Goal: Task Accomplishment & Management: Use online tool/utility

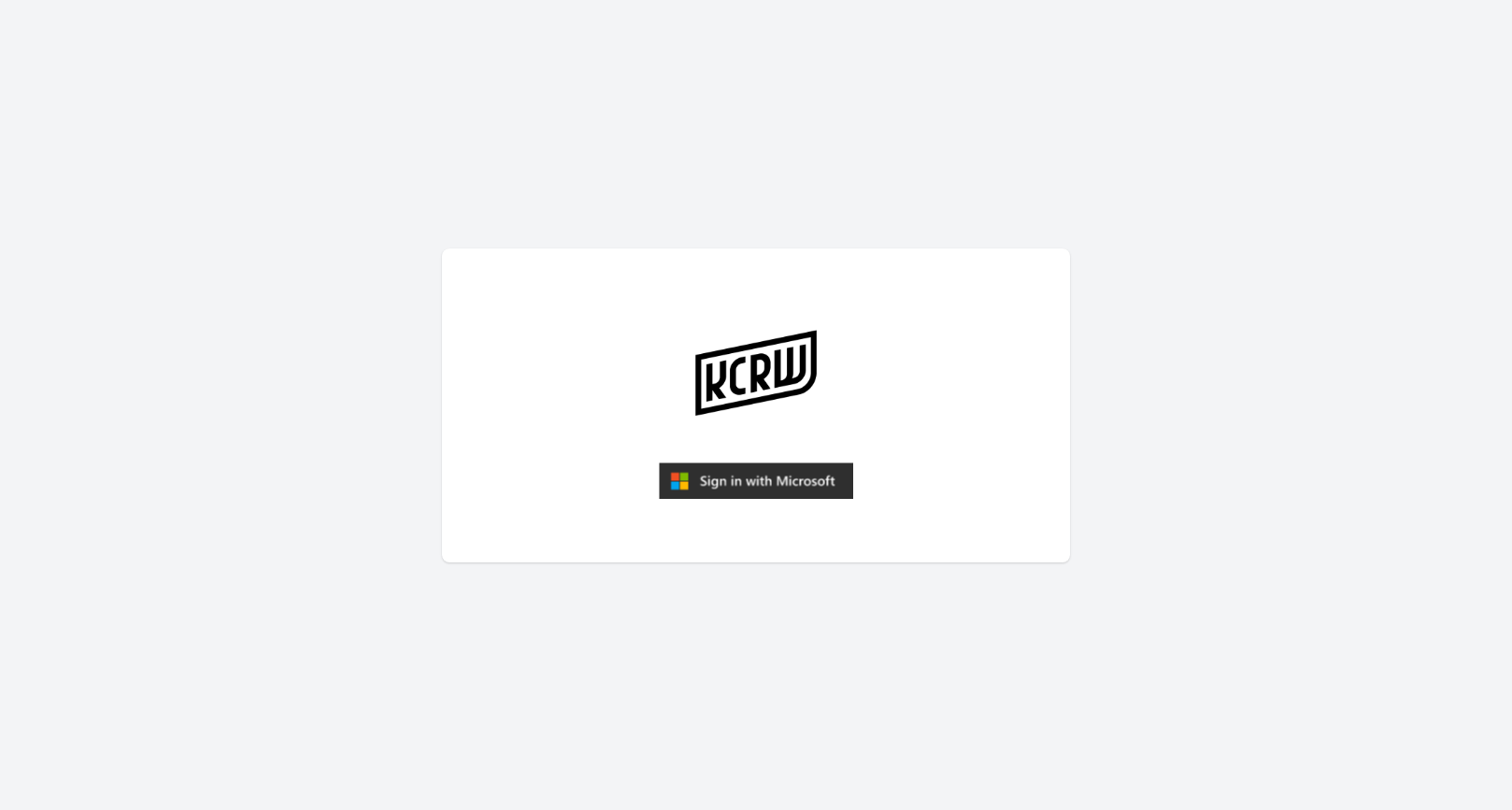
click at [784, 475] on img "submit" at bounding box center [756, 481] width 194 height 38
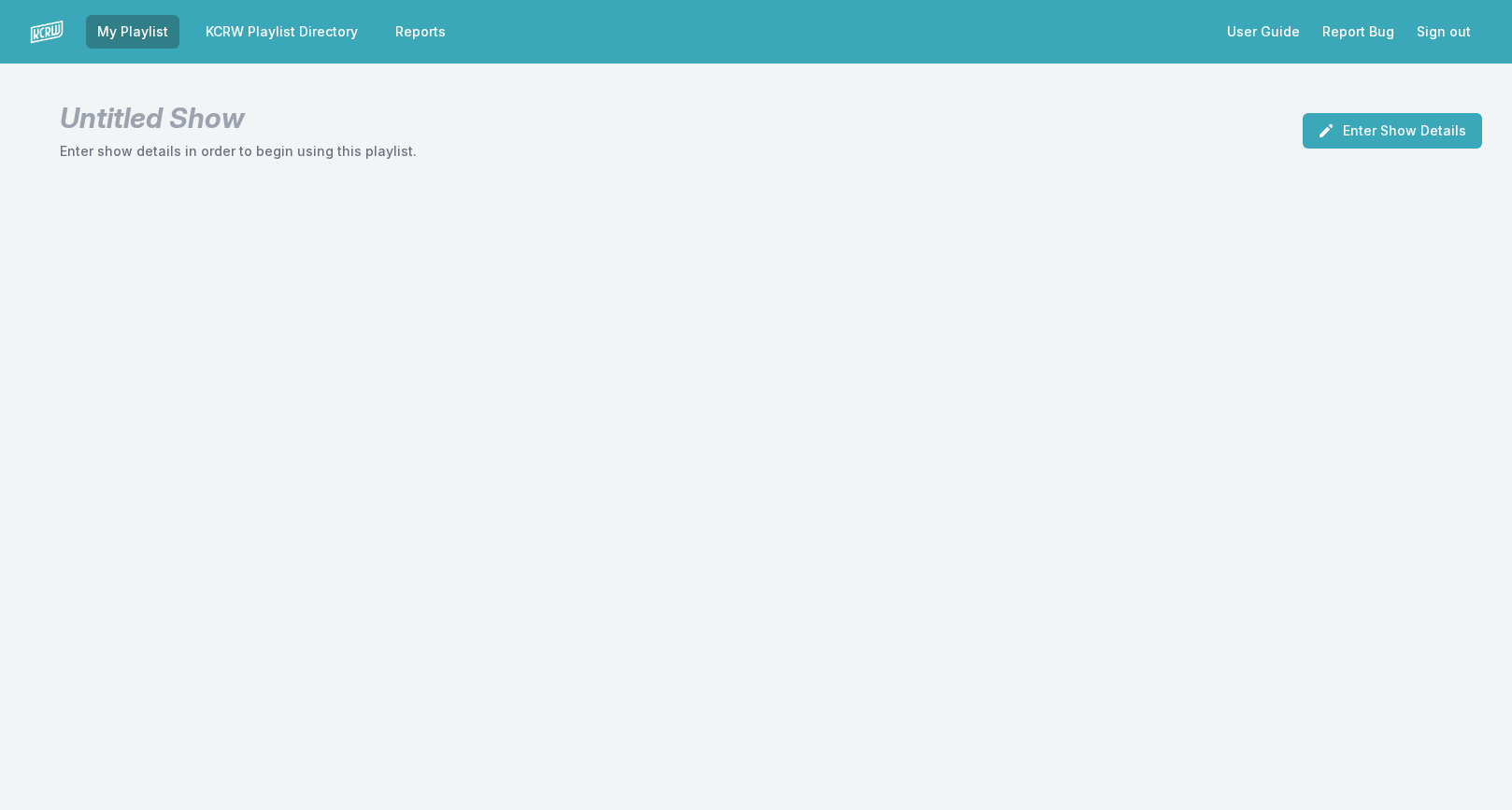
click at [259, 24] on link "KCRW Playlist Directory" at bounding box center [281, 31] width 175 height 34
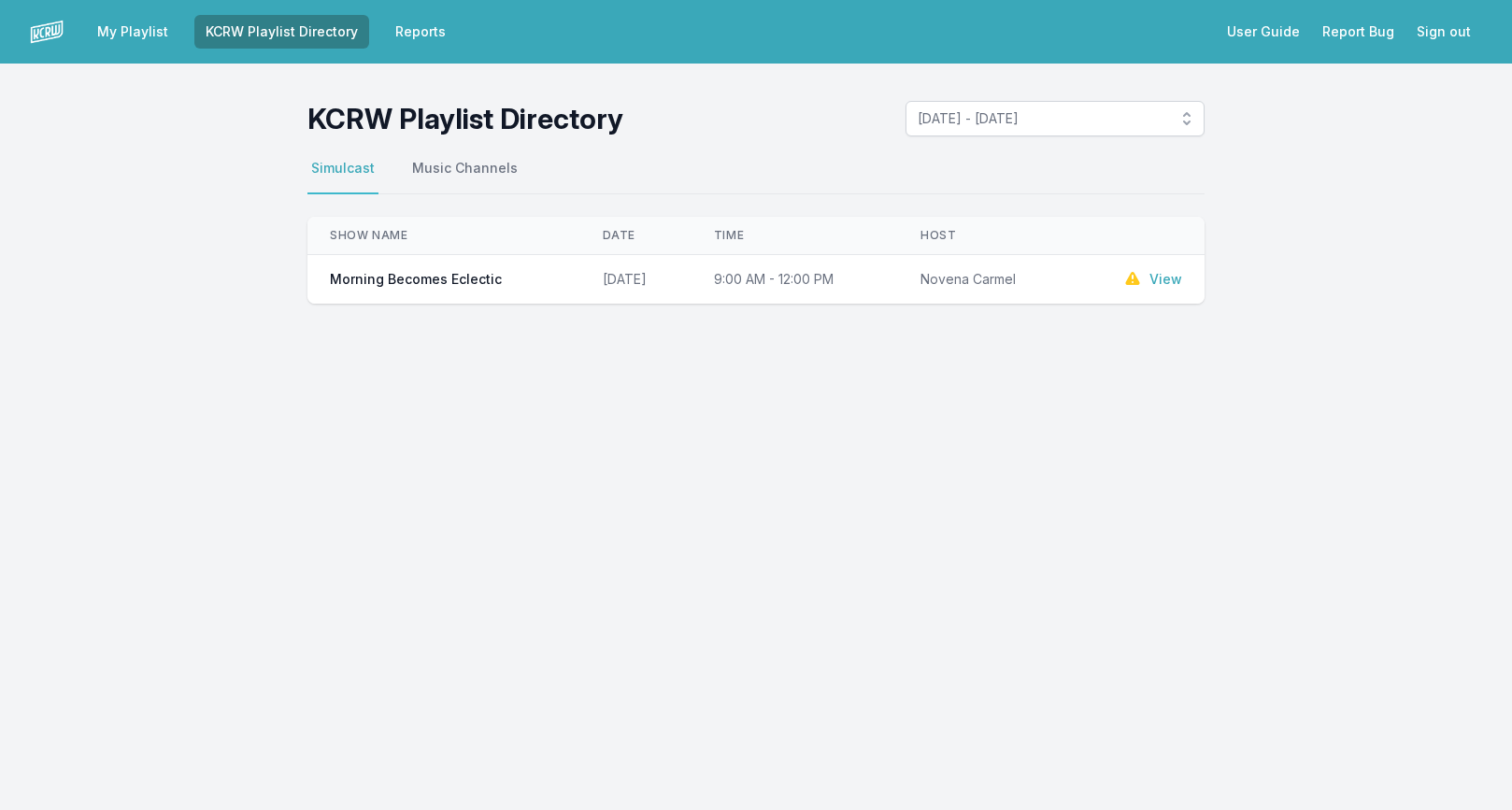
click at [1160, 278] on link "View" at bounding box center [1166, 278] width 33 height 18
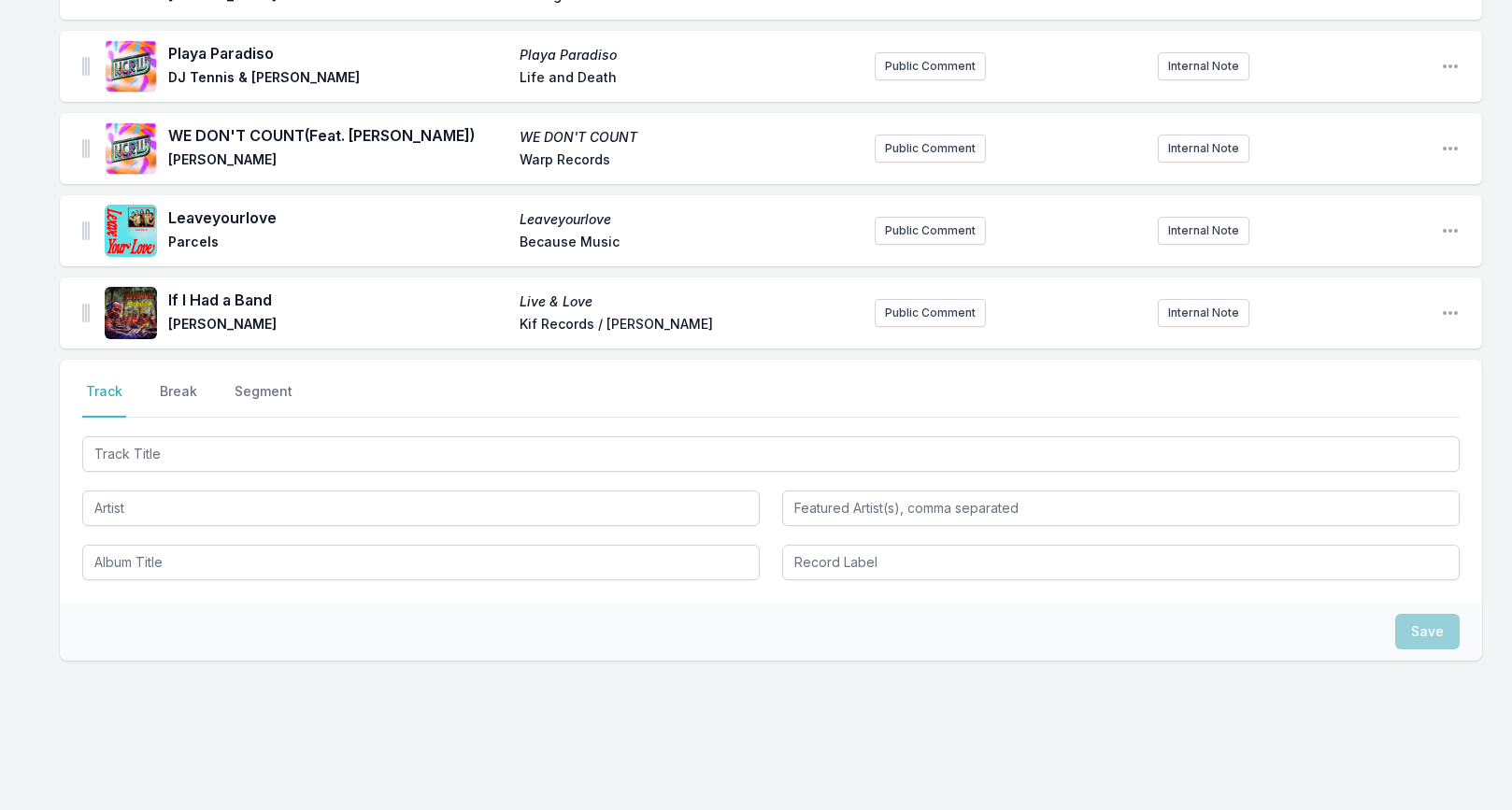
scroll to position [2834, 0]
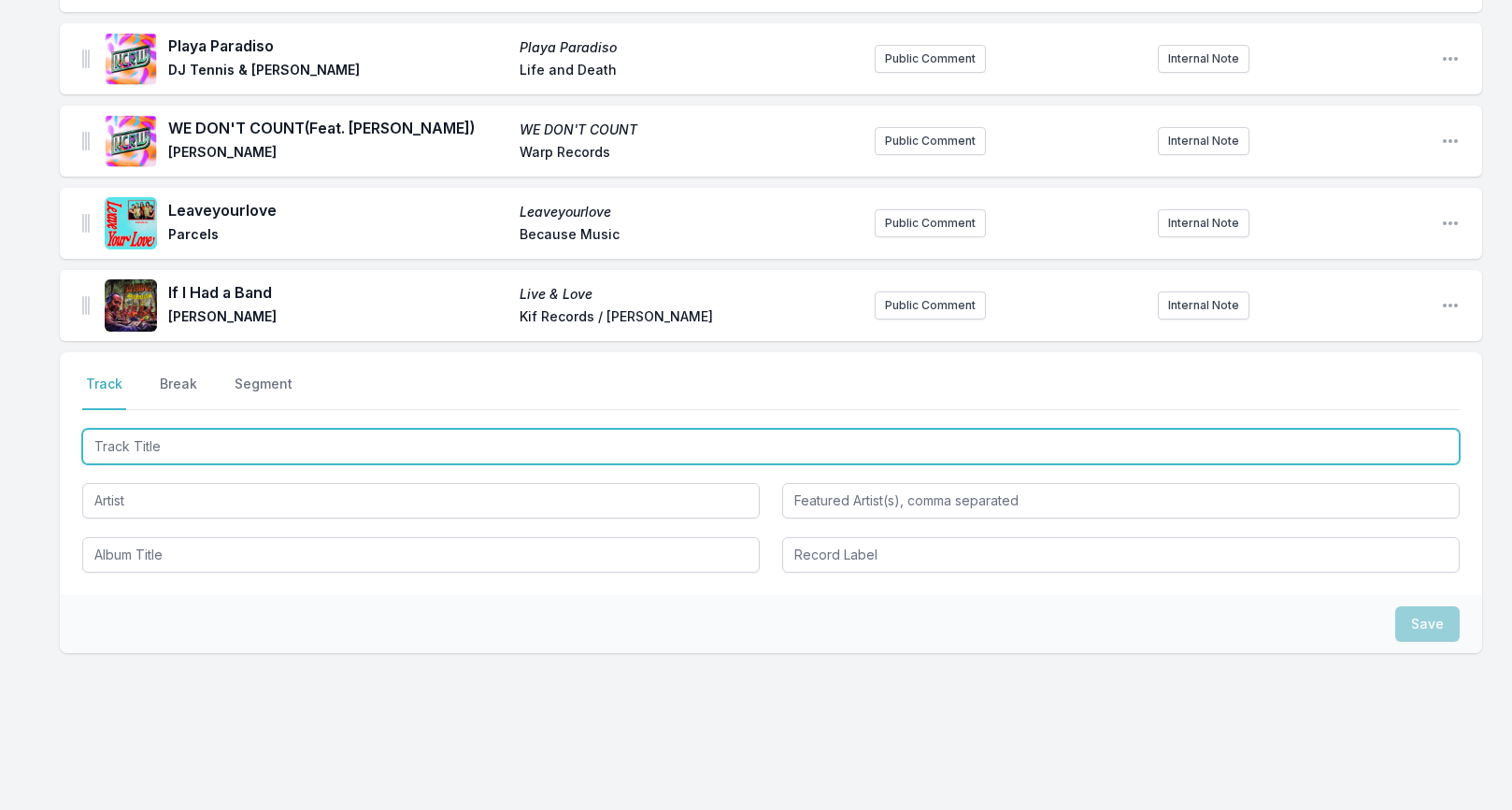
click at [259, 429] on input "Track Title" at bounding box center [771, 446] width 1377 height 36
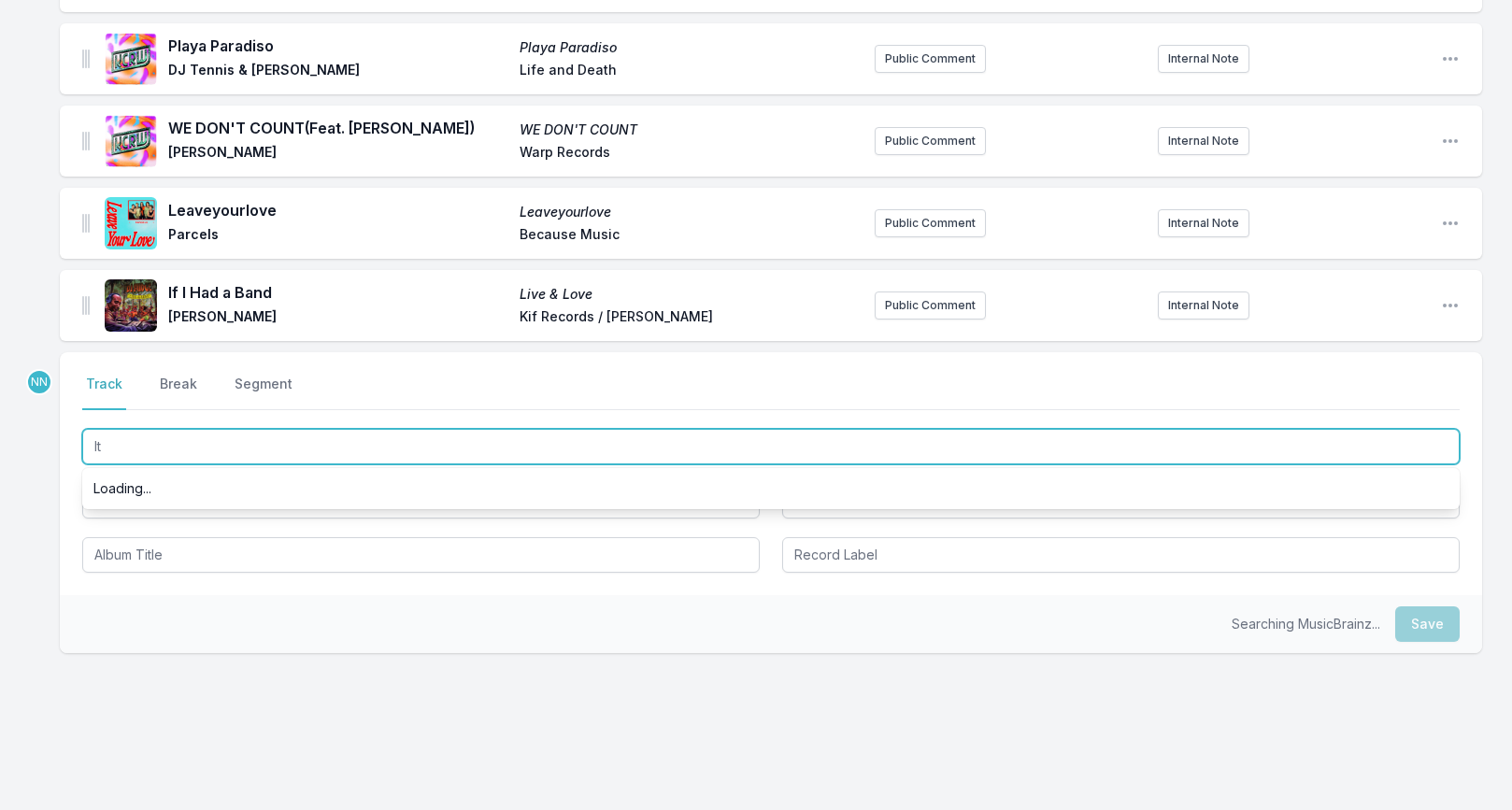
type input "I"
type input "Illegal Hit"
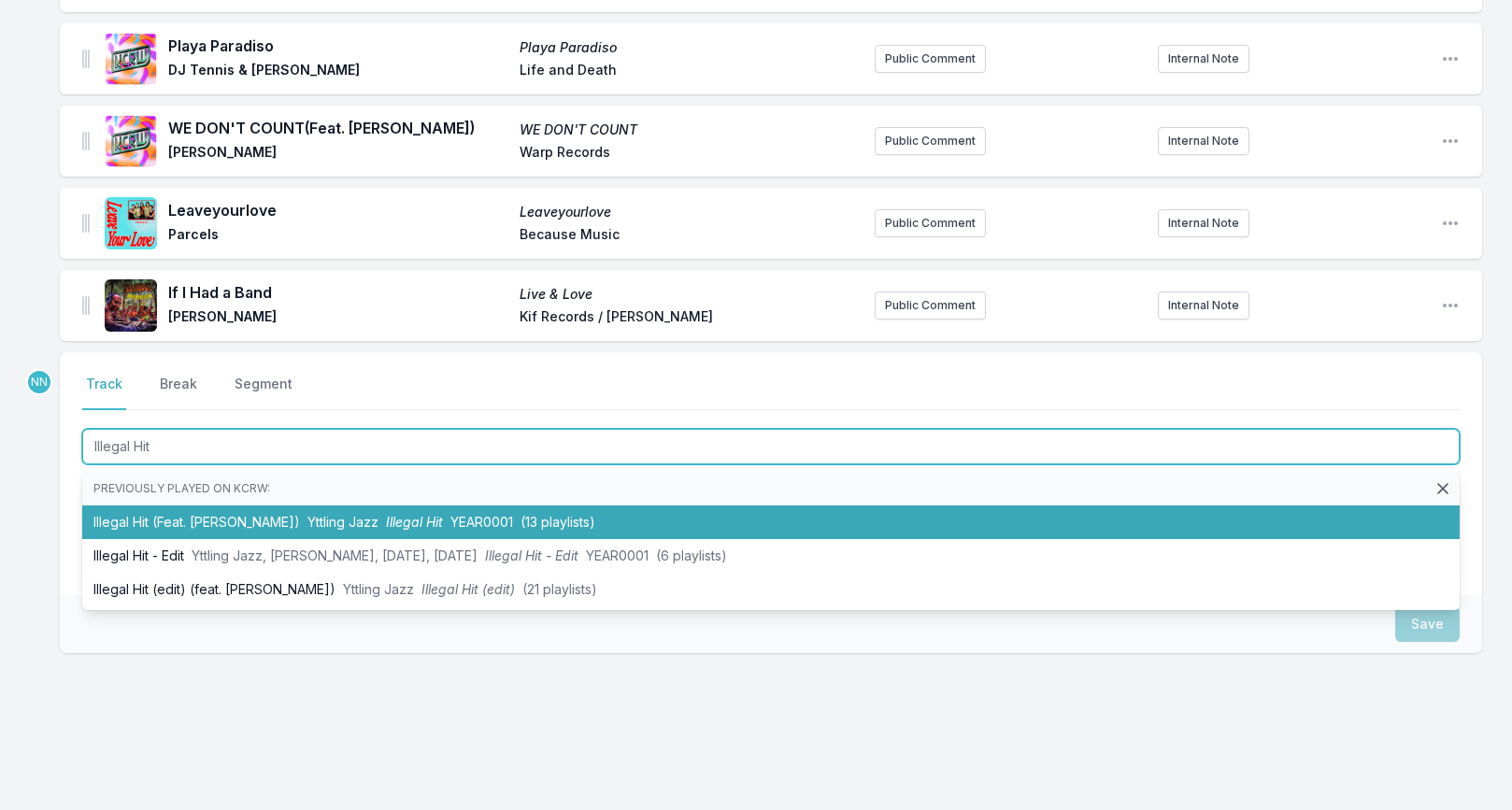
click at [269, 505] on li "Illegal Hit (Feat. [PERSON_NAME]) Yttling Jazz Illegal Hit YEAR0001 (13 playlis…" at bounding box center [771, 522] width 1377 height 34
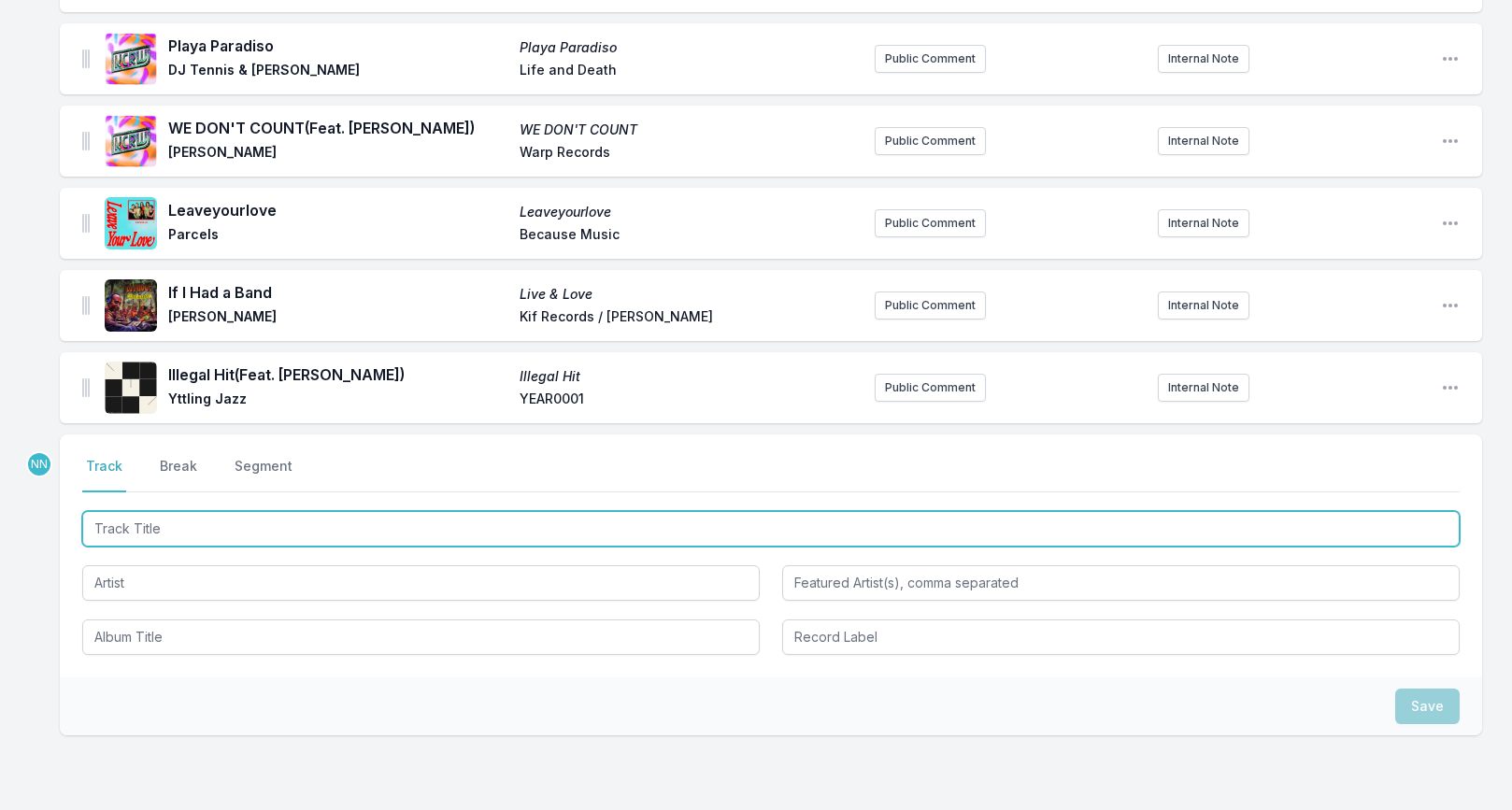
scroll to position [2916, 0]
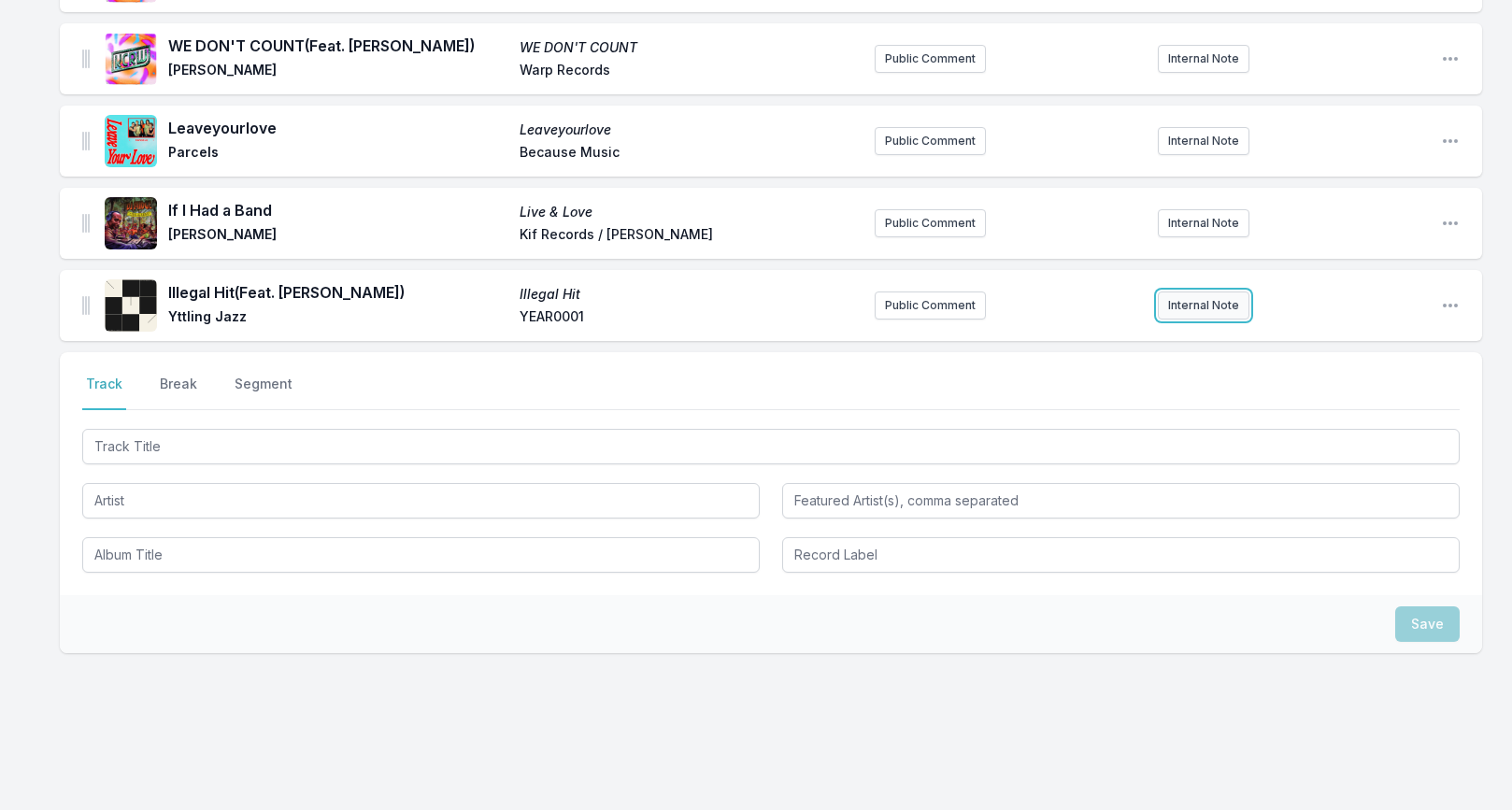
click at [1172, 292] on button "Internal Note" at bounding box center [1204, 306] width 91 height 28
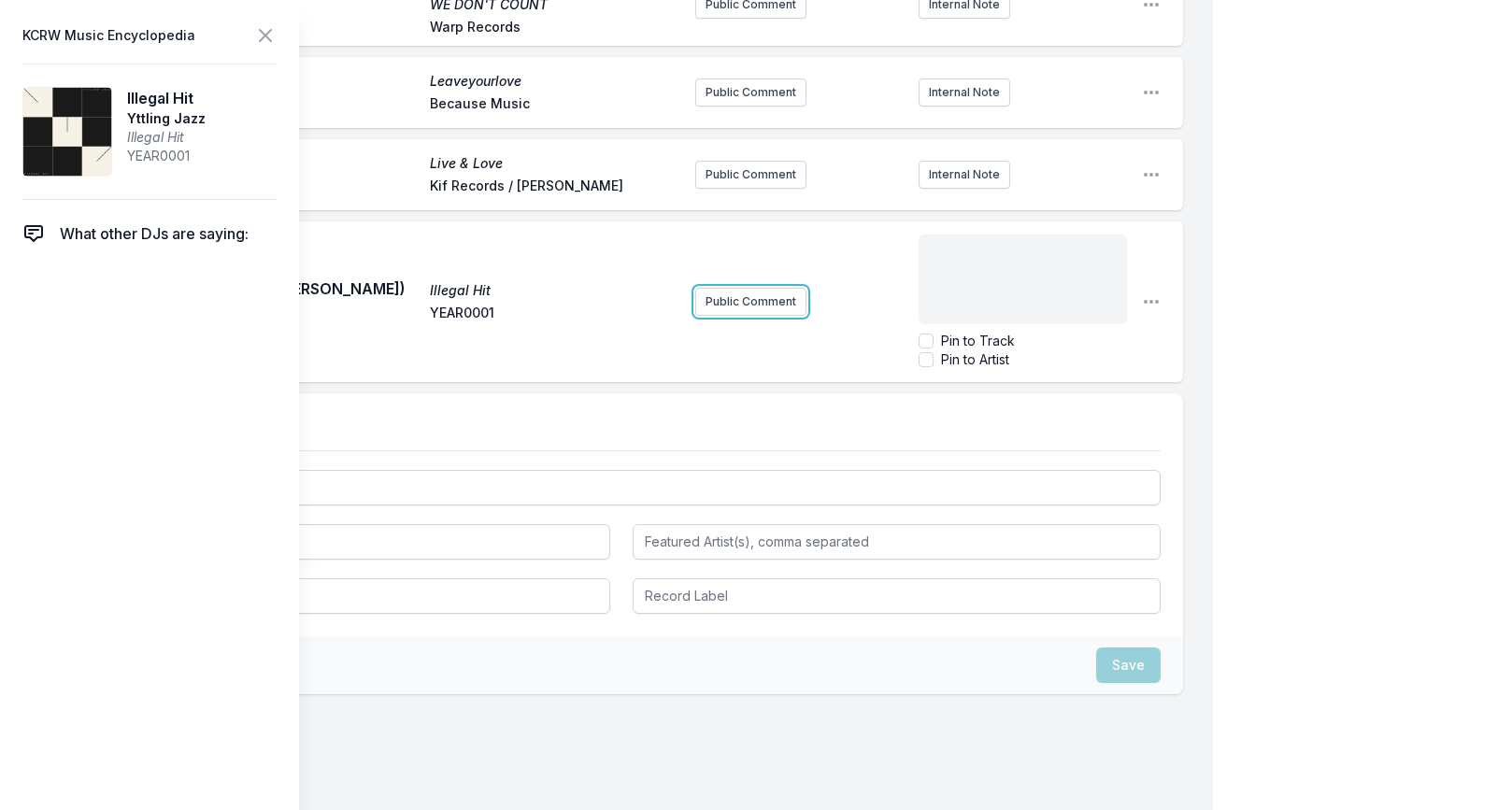
click at [774, 302] on div "Illegal Hit (Feat. [PERSON_NAME]) Illegal Hit Yttling Jazz YEAR0001 Public Comm…" at bounding box center [622, 302] width 1123 height 161
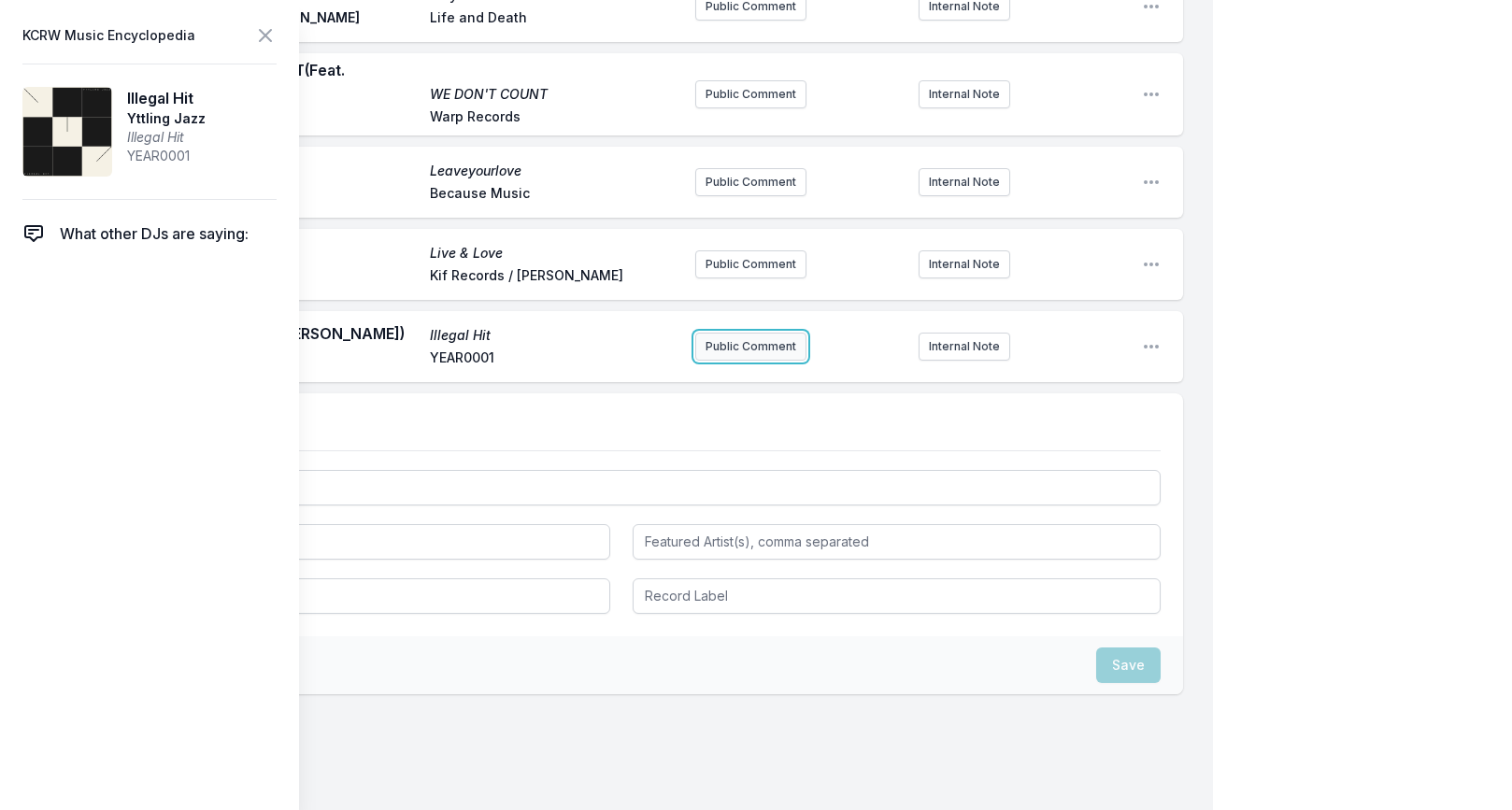
click at [752, 333] on button "Public Comment" at bounding box center [751, 346] width 112 height 28
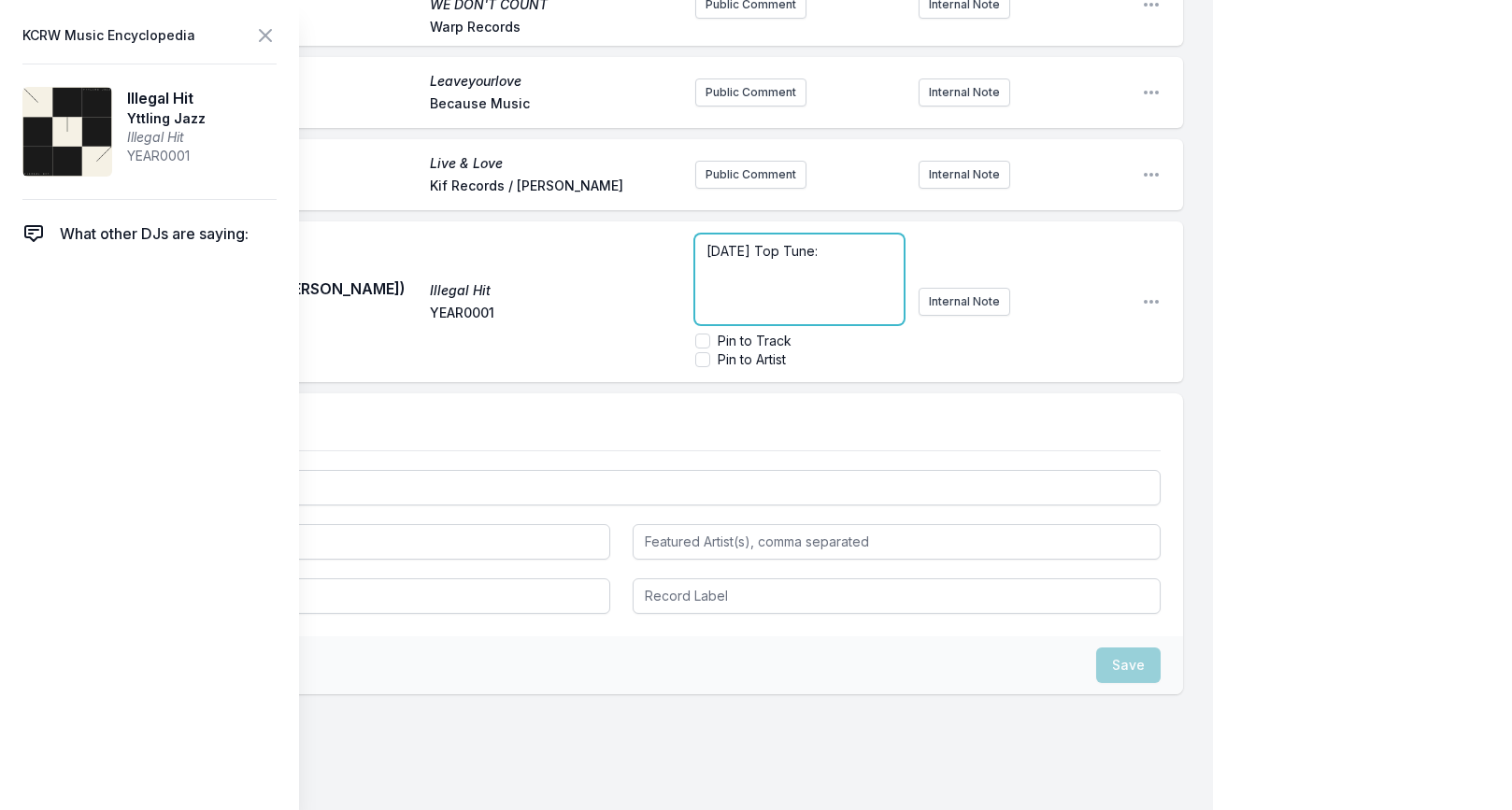
click at [834, 243] on p "[DATE] Top Tune:" at bounding box center [800, 251] width 186 height 18
drag, startPoint x: 814, startPoint y: 242, endPoint x: 677, endPoint y: 239, distance: 137.0
click at [677, 239] on div "Illegal Hit (Feat. [PERSON_NAME]) Illegal Hit Yttling Jazz YEAR0001 [DATE] Top …" at bounding box center [622, 302] width 1123 height 161
click at [875, 246] on p "﻿ [DATE] Top Tune :" at bounding box center [800, 251] width 186 height 18
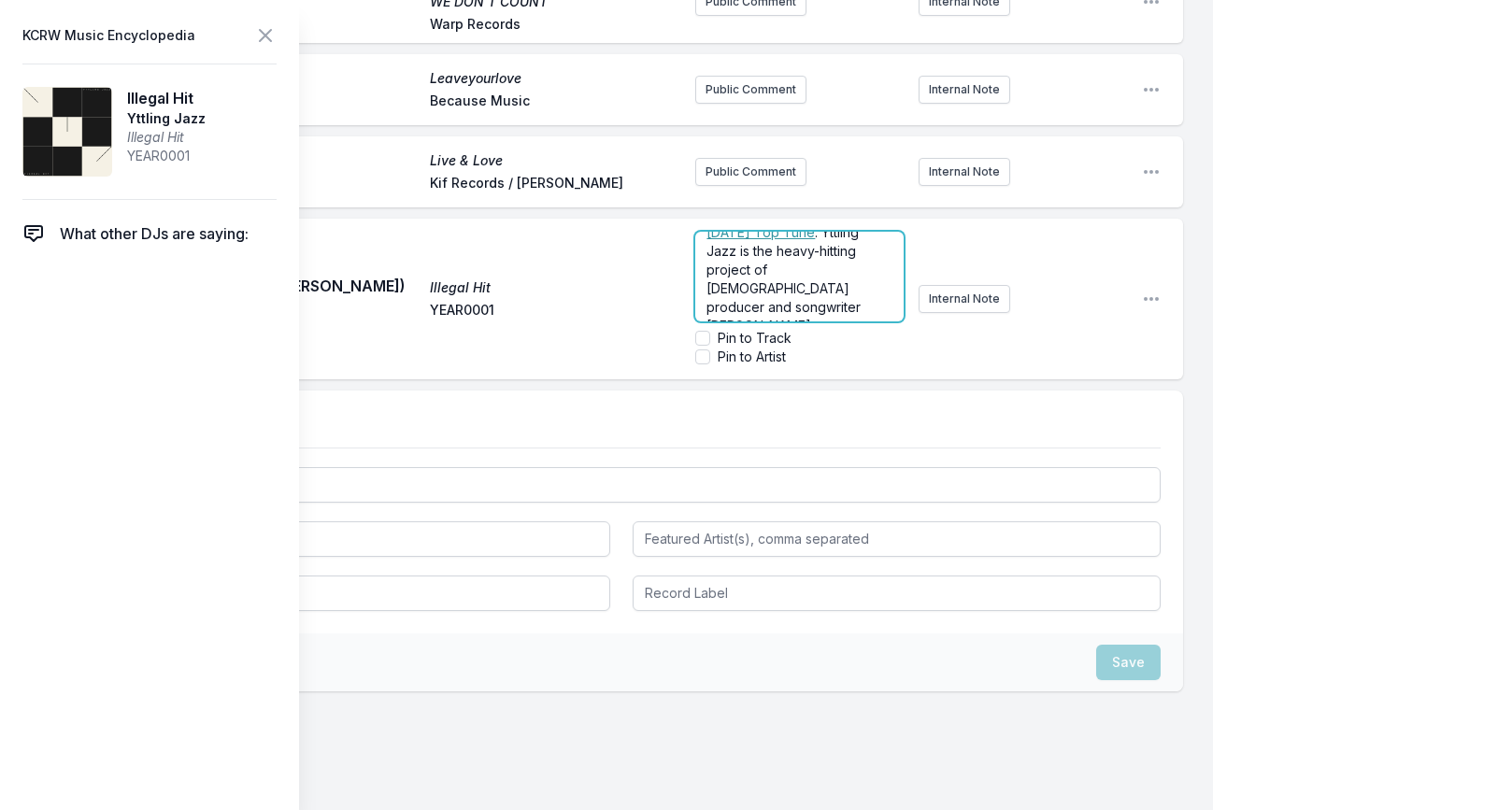
scroll to position [0, 0]
click at [700, 331] on input "Pin to Track" at bounding box center [702, 338] width 15 height 15
checkbox input "true"
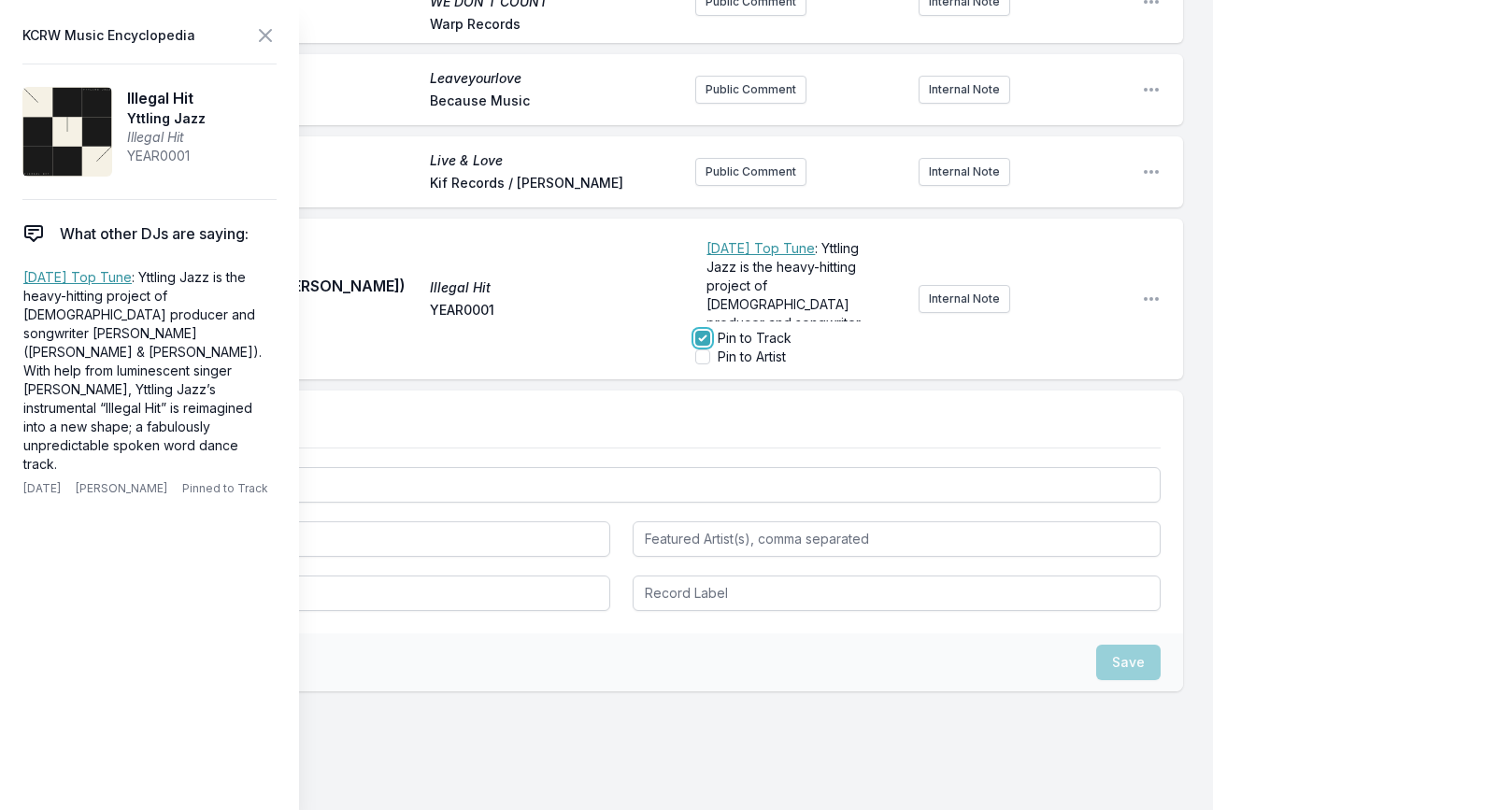
scroll to position [2992, 0]
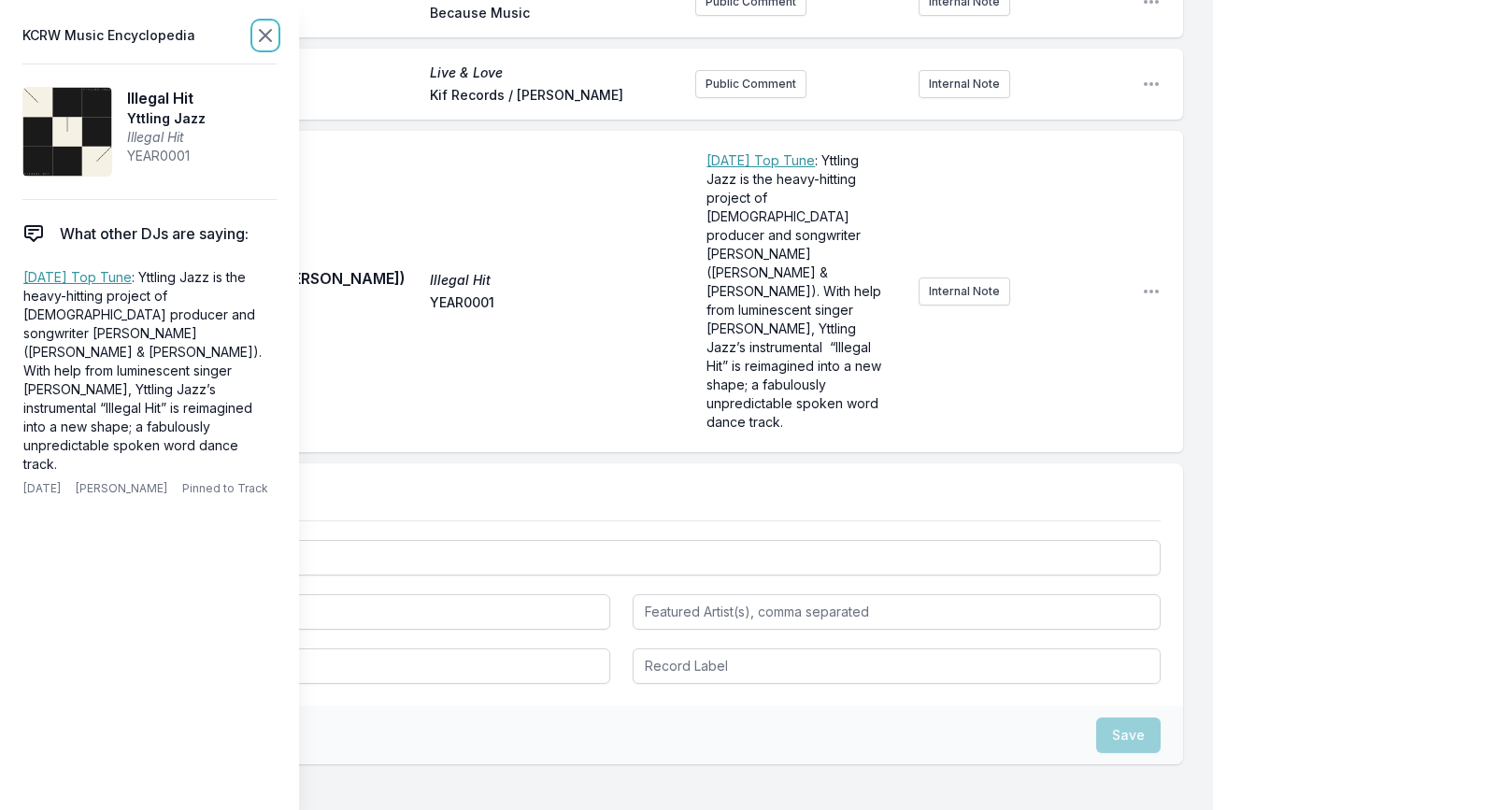
click at [270, 35] on icon at bounding box center [265, 35] width 22 height 22
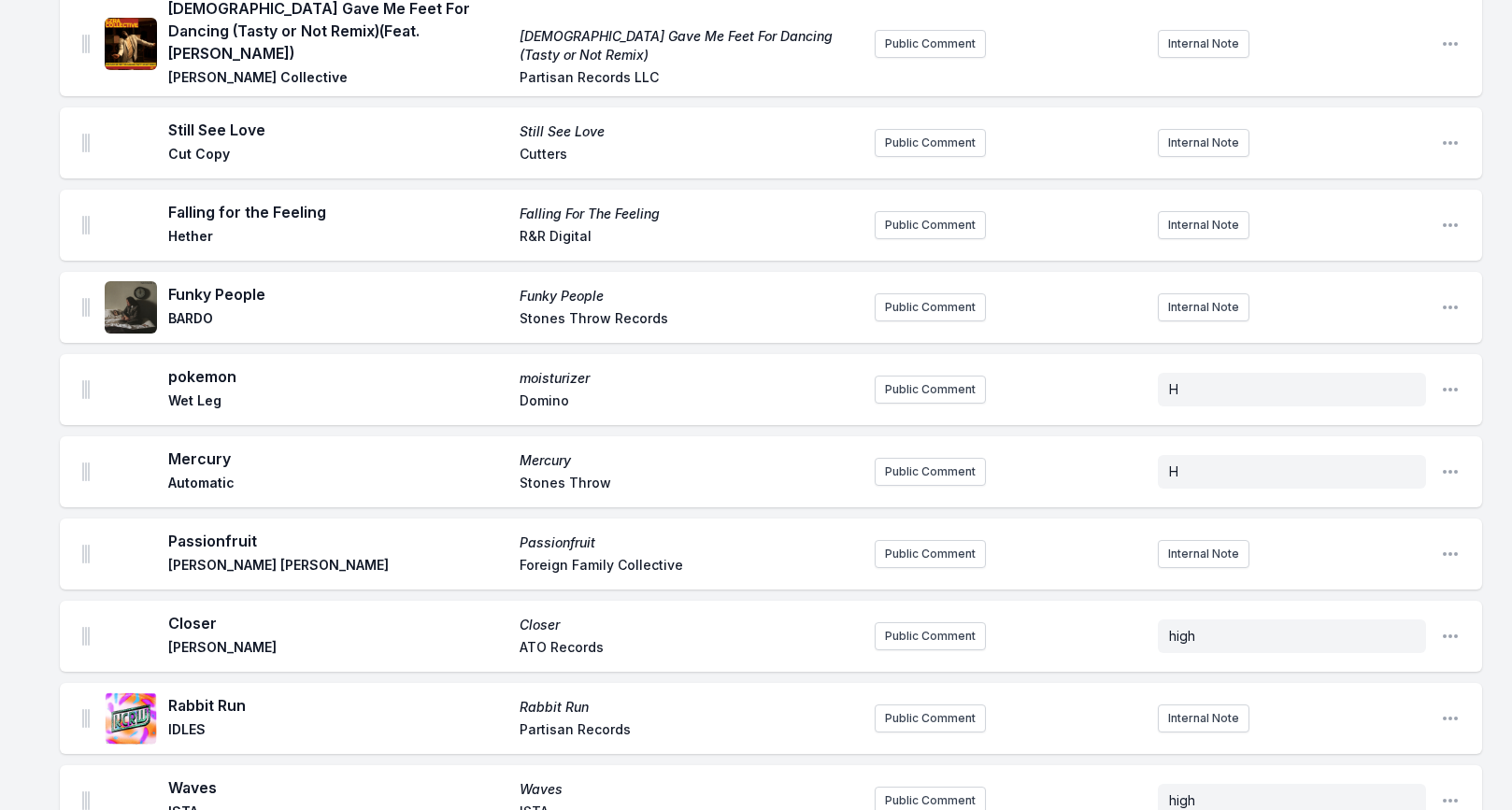
scroll to position [0, 0]
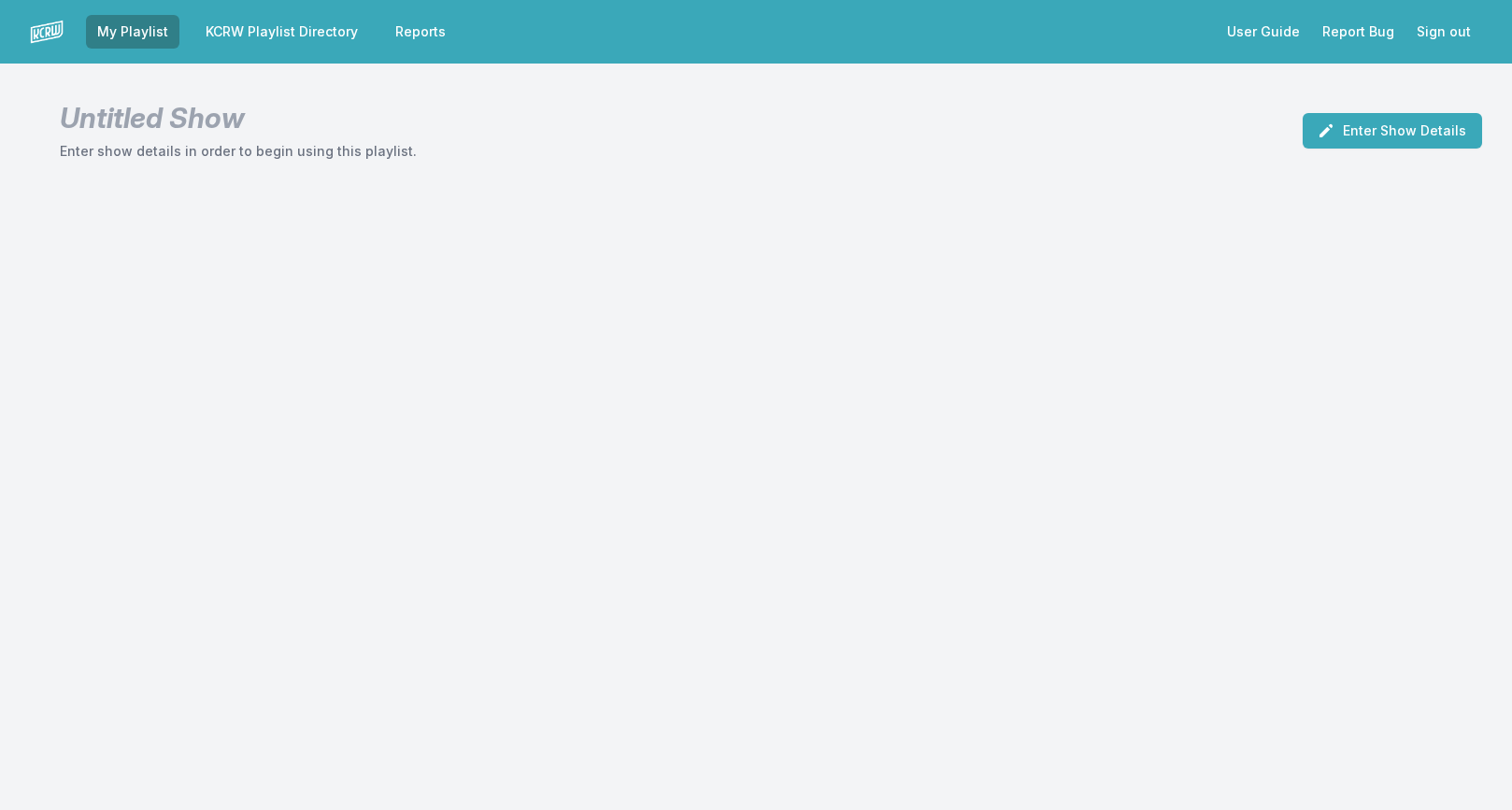
click at [400, 34] on link "Reports" at bounding box center [420, 31] width 73 height 34
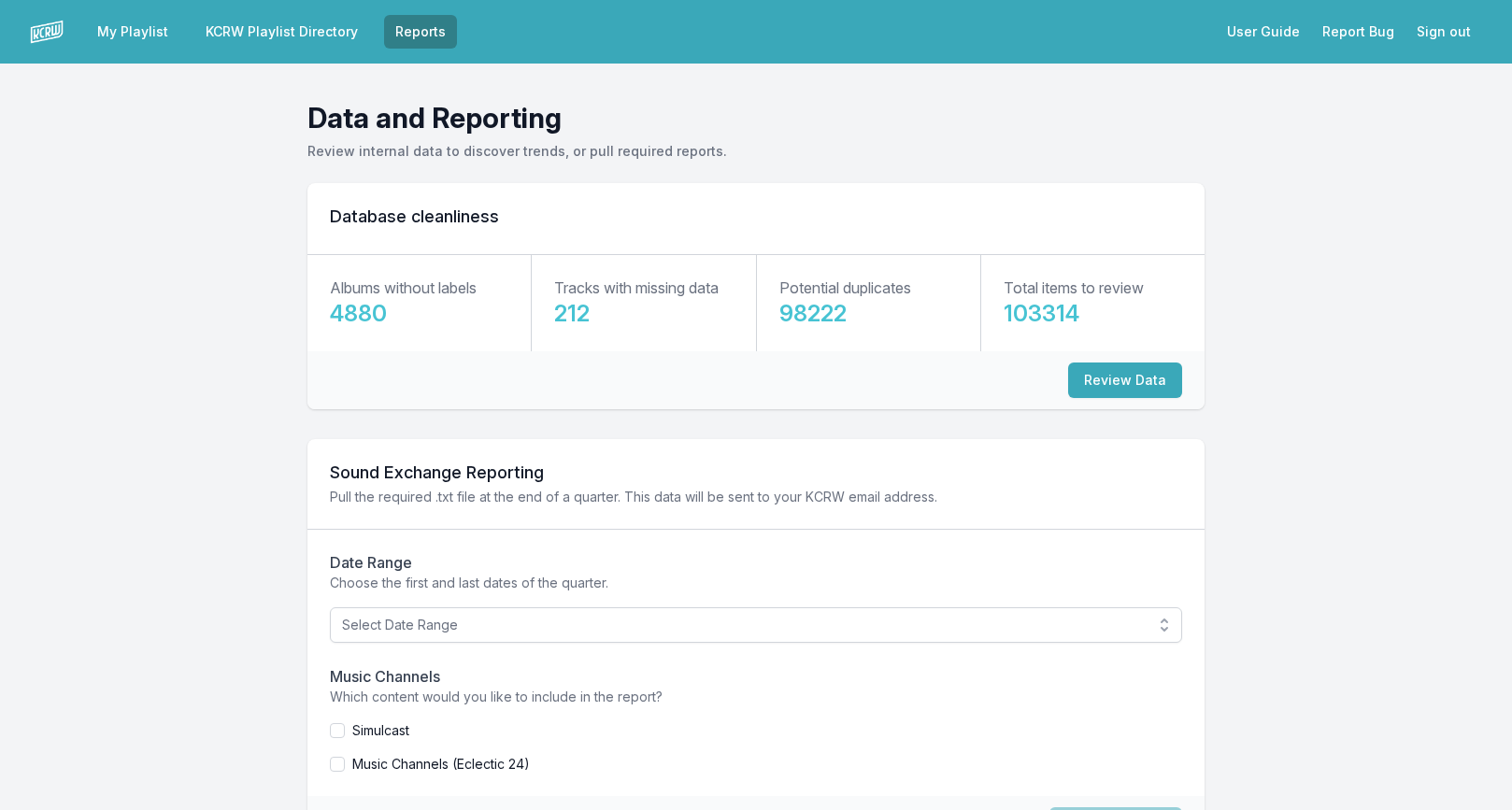
scroll to position [92, 0]
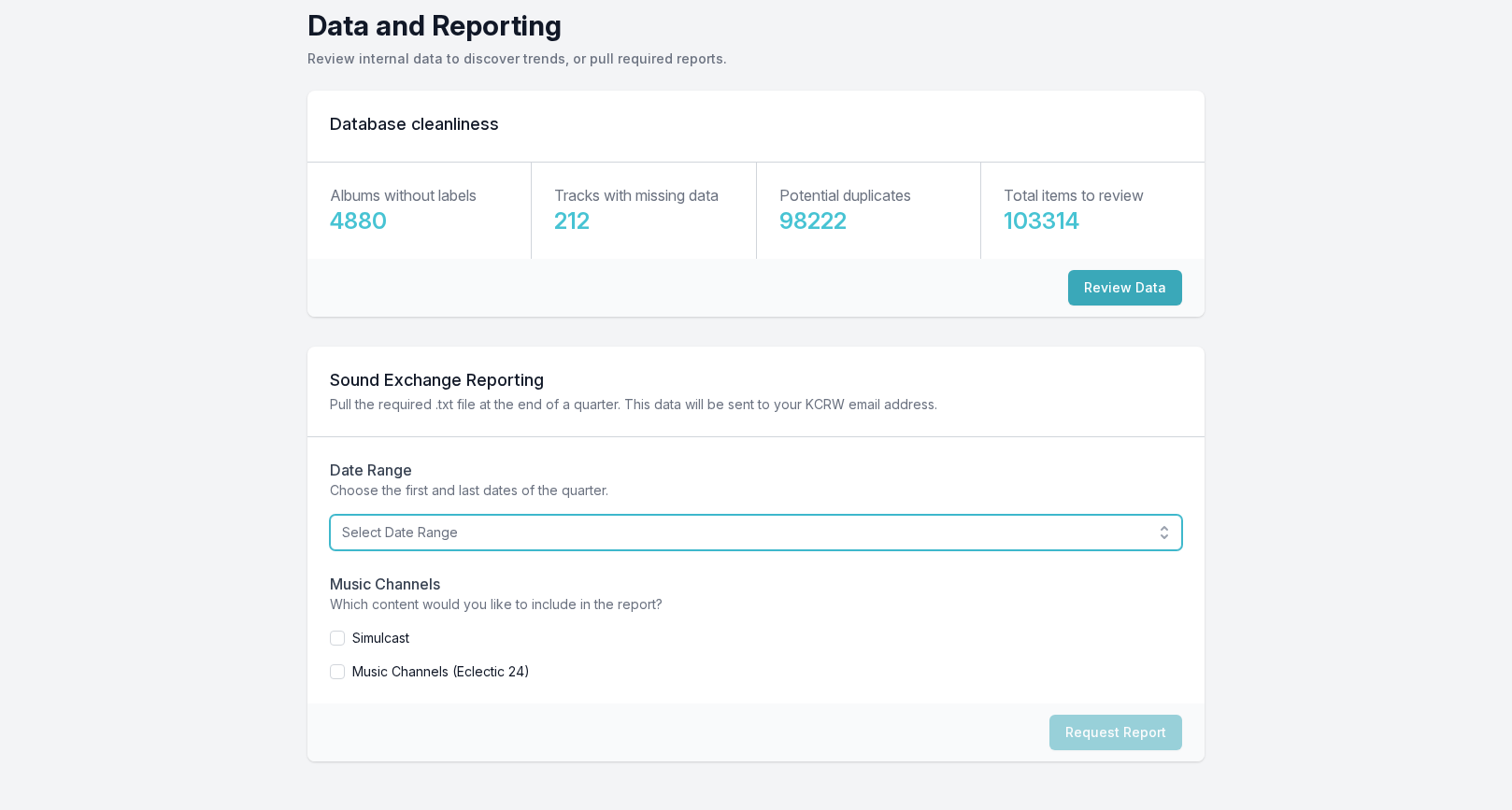
click at [726, 524] on span "Select Date Range" at bounding box center [743, 533] width 802 height 18
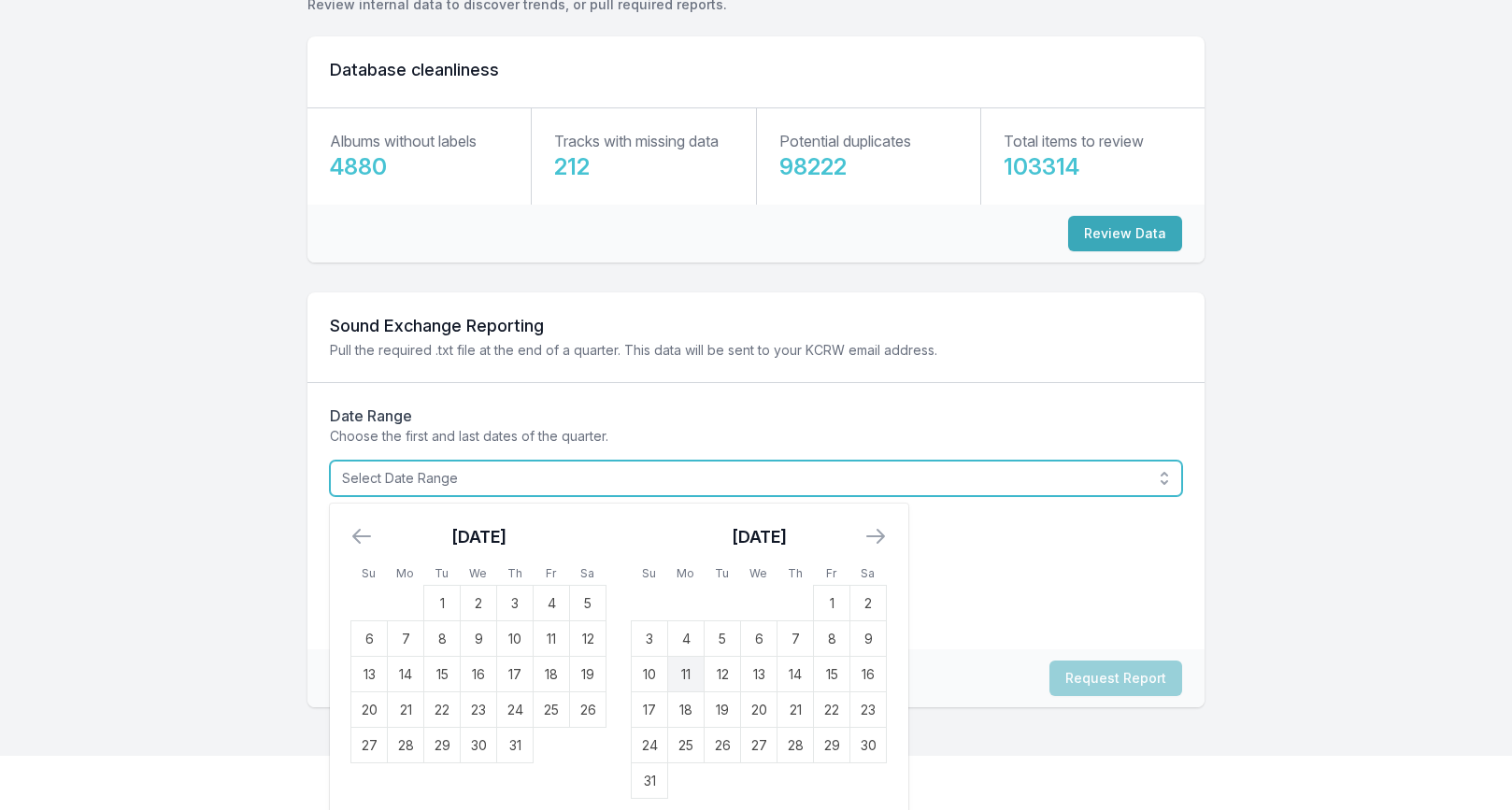
scroll to position [157, 0]
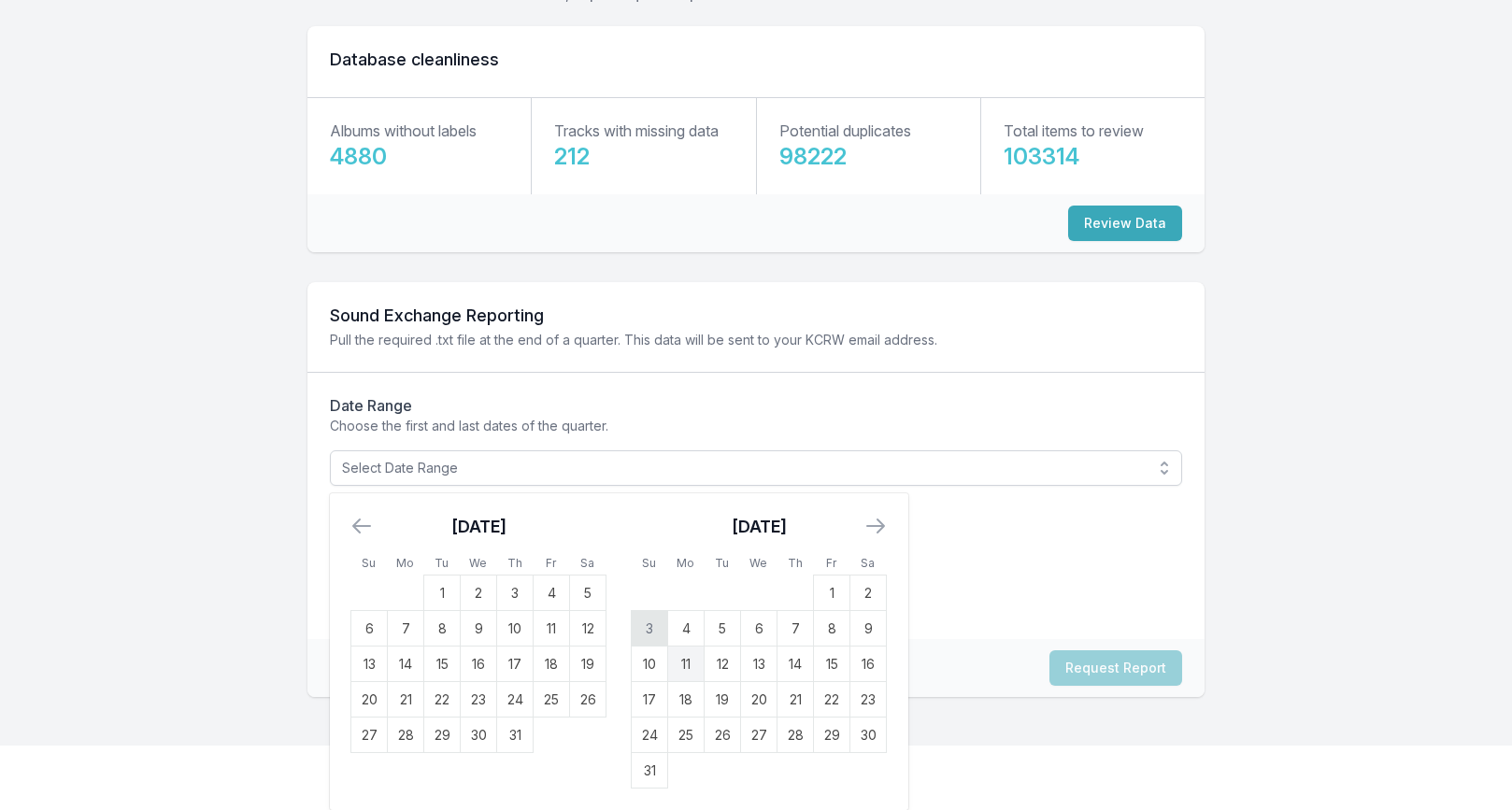
click at [652, 627] on td "3" at bounding box center [650, 629] width 37 height 36
click at [656, 659] on td "10" at bounding box center [650, 664] width 37 height 36
click at [676, 660] on td "11" at bounding box center [687, 664] width 37 height 36
click at [681, 628] on td "4" at bounding box center [687, 629] width 37 height 36
click at [655, 662] on td "10" at bounding box center [650, 664] width 37 height 36
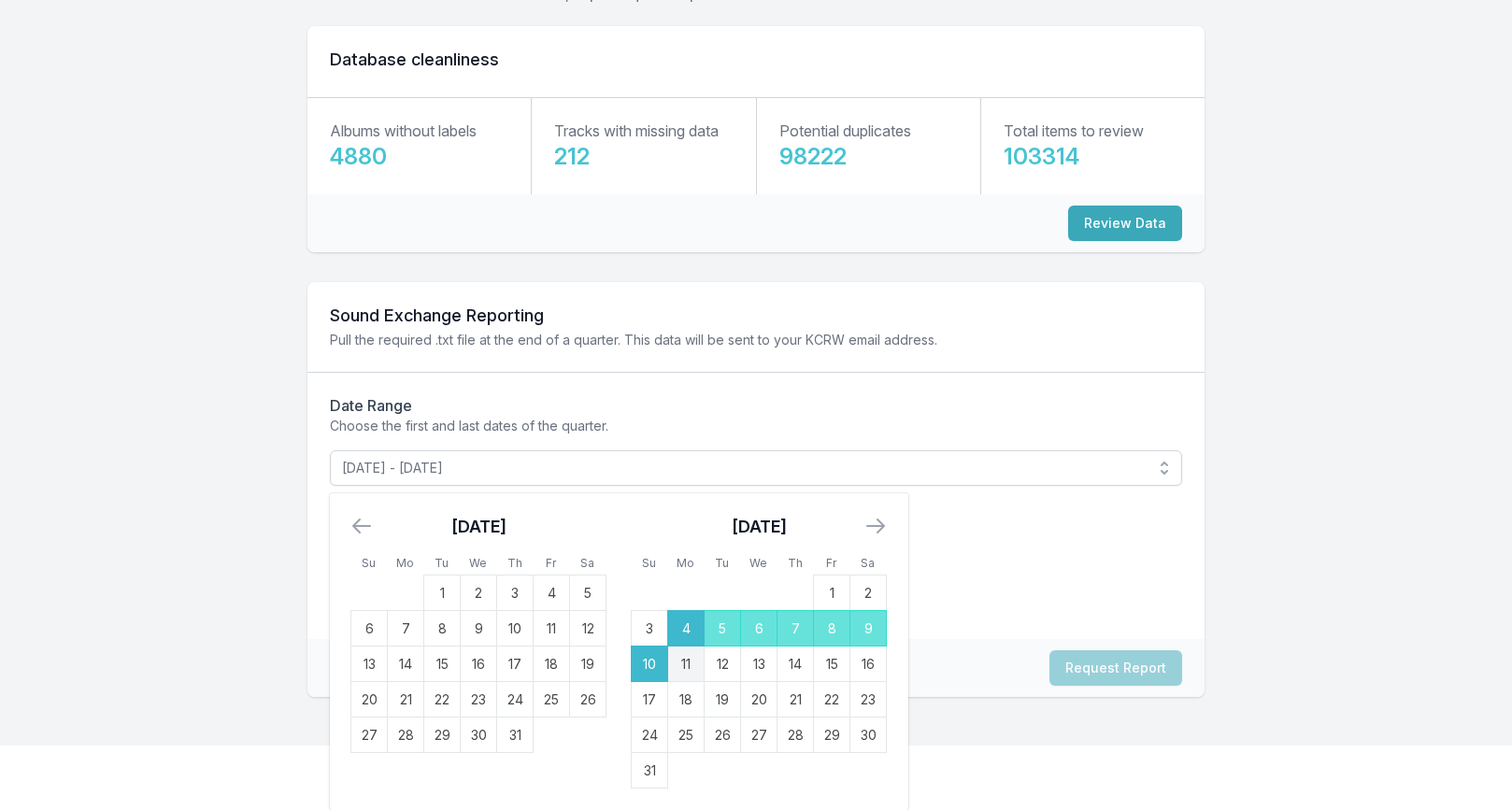
click at [1047, 545] on p "Which content would you like to include in the report?" at bounding box center [756, 539] width 853 height 18
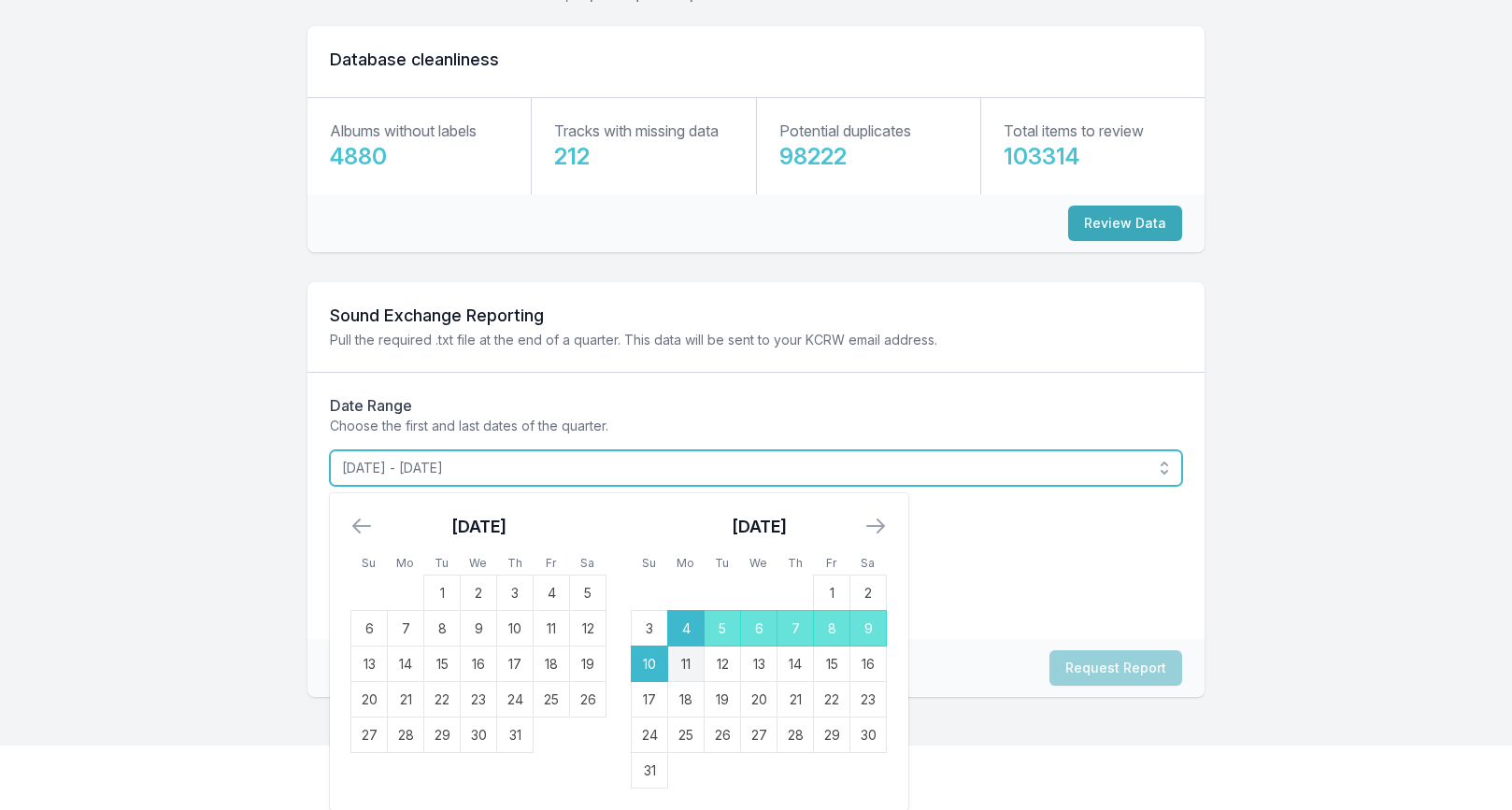
click at [724, 474] on span "August 4, 2025 - August 10, 2025" at bounding box center [743, 468] width 802 height 18
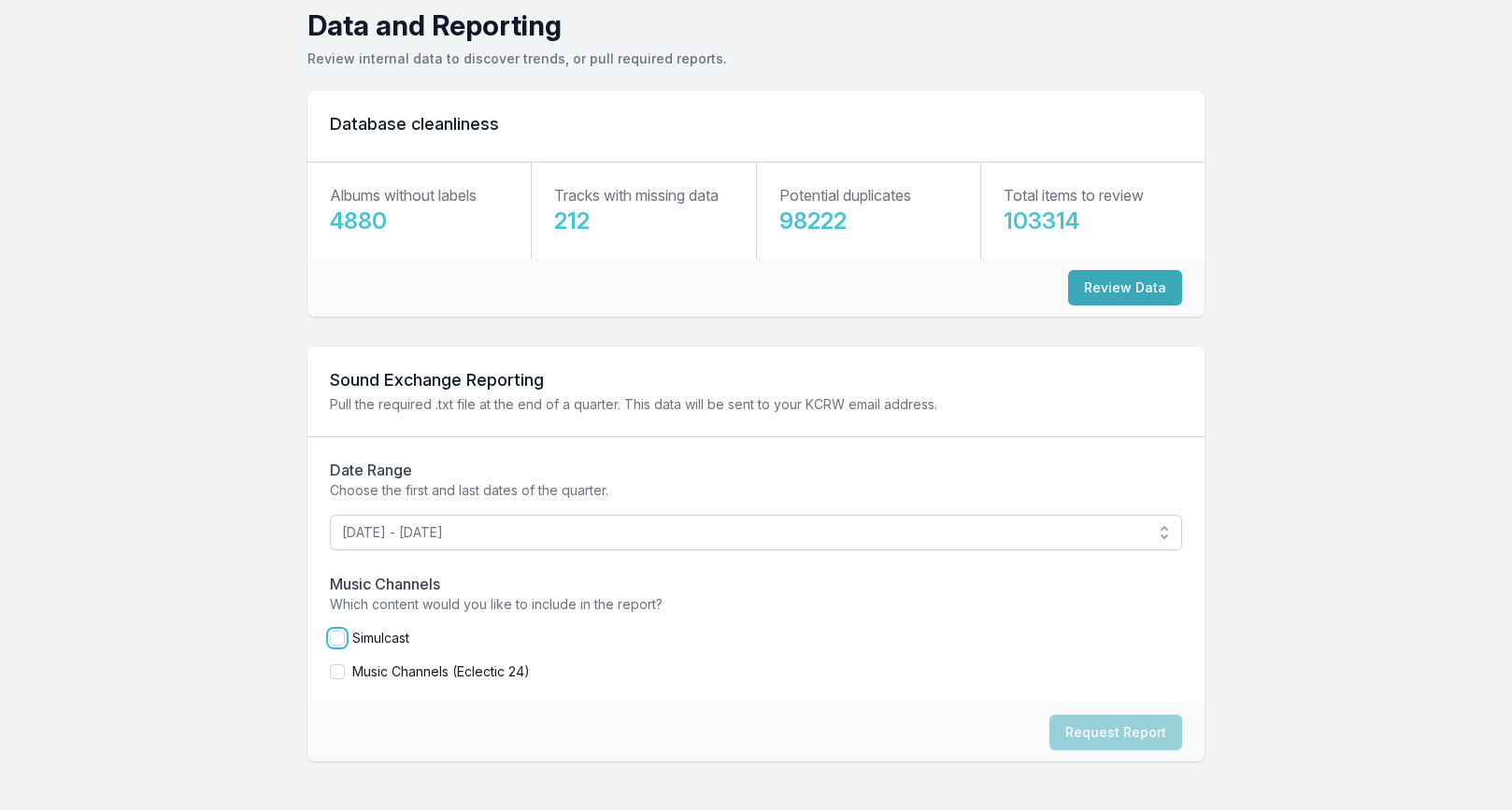
drag, startPoint x: 332, startPoint y: 642, endPoint x: 345, endPoint y: 642, distance: 13.0
click at [332, 642] on input "checkbox" at bounding box center [337, 637] width 15 height 15
click at [1083, 737] on button "Request Report" at bounding box center [1115, 732] width 133 height 36
checkbox input "false"
